Goal: Information Seeking & Learning: Learn about a topic

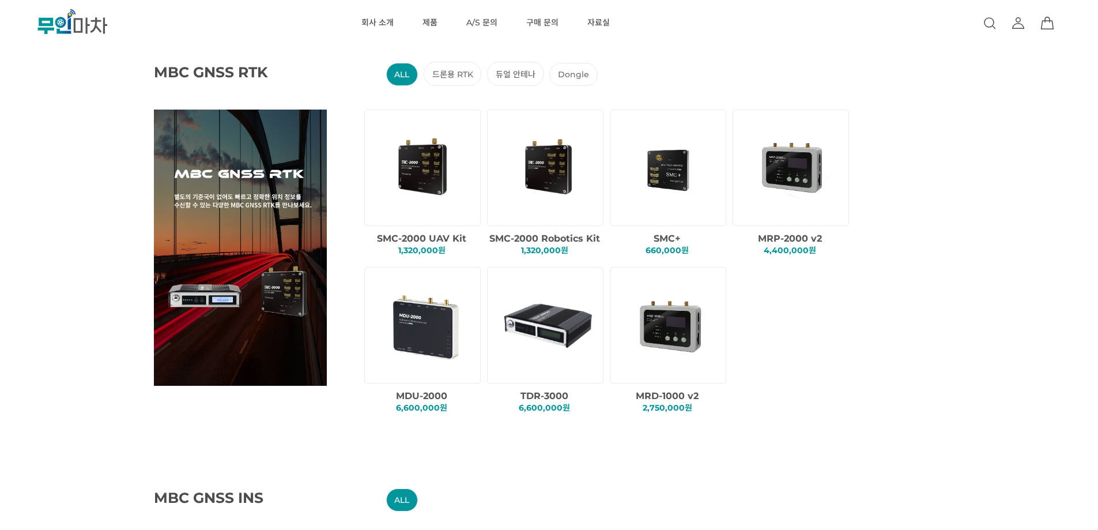
scroll to position [115, 0]
click at [441, 70] on RTK "드론용 RTK" at bounding box center [453, 73] width 58 height 24
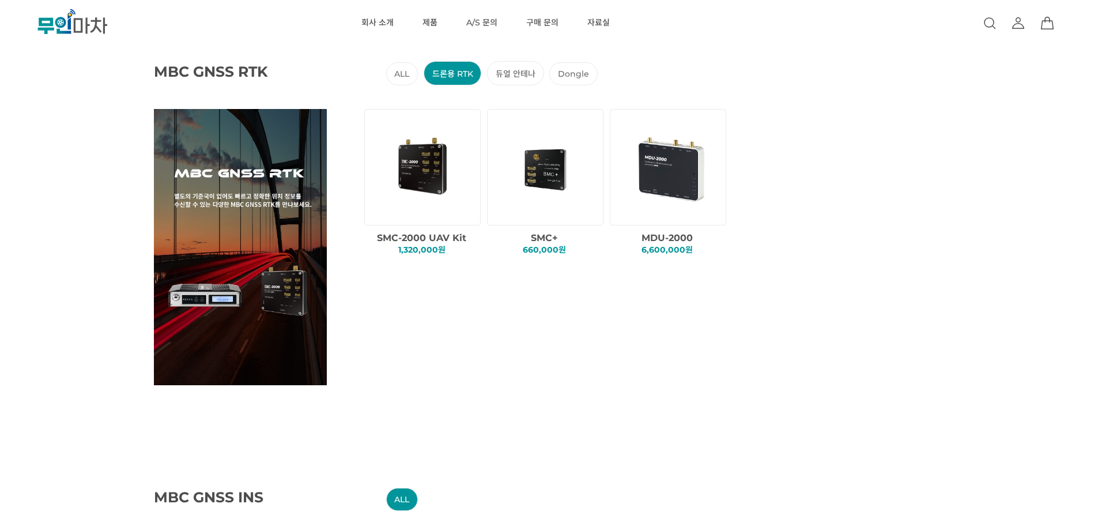
click at [682, 164] on img at bounding box center [670, 167] width 99 height 99
